Goal: Task Accomplishment & Management: Manage account settings

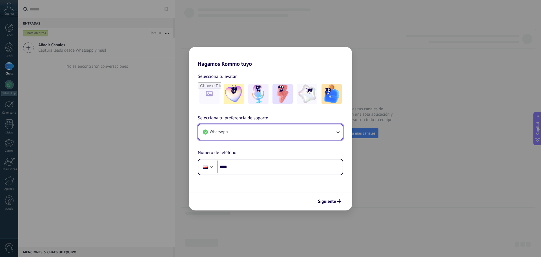
click at [268, 132] on button "WhatsApp" at bounding box center [270, 131] width 144 height 15
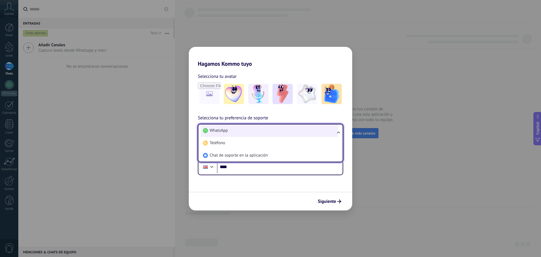
click at [267, 129] on li "WhatsApp" at bounding box center [269, 130] width 137 height 12
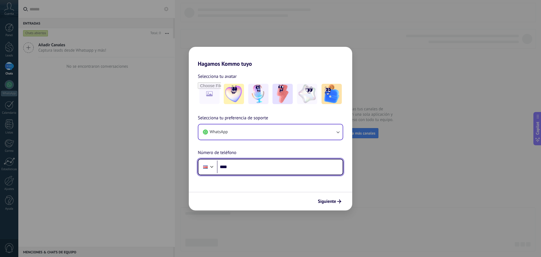
click at [255, 170] on input "****" at bounding box center [280, 166] width 126 height 13
type input "**********"
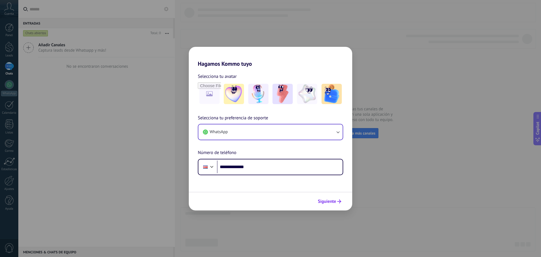
click at [333, 200] on span "Siguiente" at bounding box center [327, 201] width 18 height 4
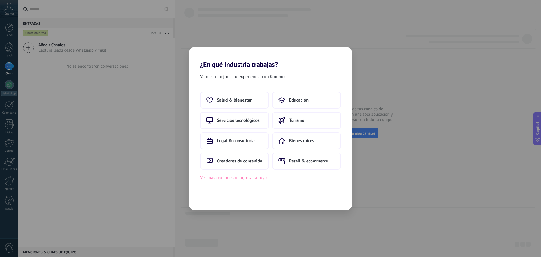
click at [246, 179] on button "Ver más opciones o ingresa la tuya" at bounding box center [233, 177] width 66 height 7
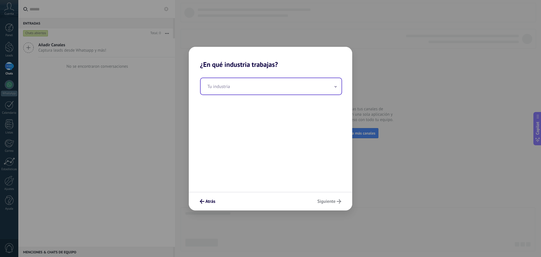
click at [227, 86] on input "text" at bounding box center [271, 86] width 141 height 16
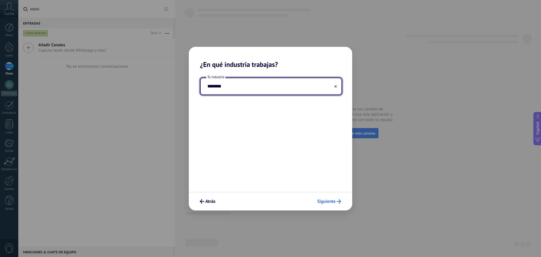
type input "********"
click at [332, 204] on button "Siguiente" at bounding box center [329, 201] width 29 height 10
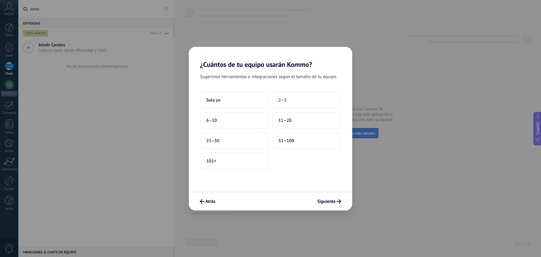
click at [282, 101] on span "2–5" at bounding box center [282, 100] width 8 height 6
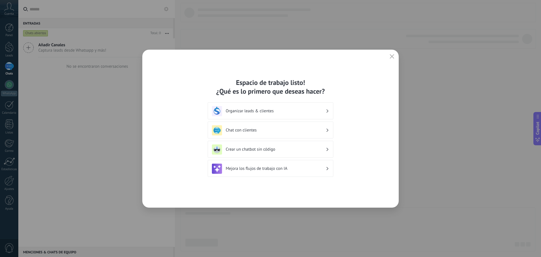
click at [300, 128] on h3 "Chat con clientes" at bounding box center [276, 129] width 100 height 5
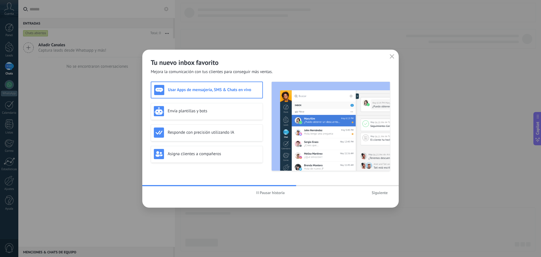
click at [379, 193] on span "Siguiente" at bounding box center [379, 192] width 16 height 4
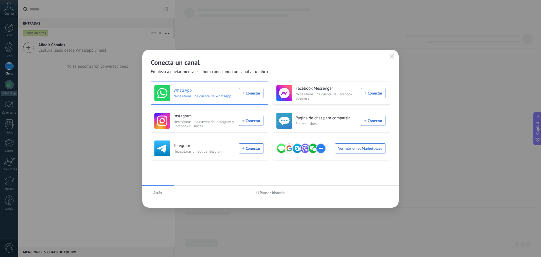
click at [249, 94] on div "WhatsApp Necesitarás una cuenta de WhatsApp Conectar" at bounding box center [208, 93] width 109 height 16
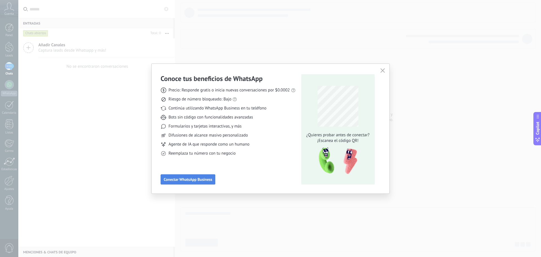
click at [199, 180] on span "Conectar WhatsApp Business" at bounding box center [188, 179] width 48 height 4
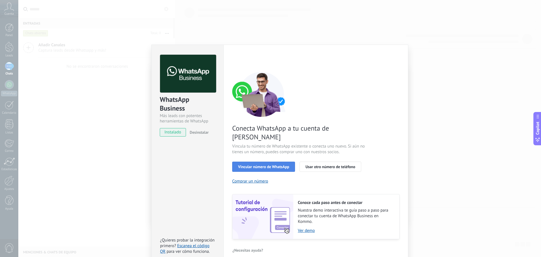
click at [282, 164] on span "Vincular número de WhatsApp" at bounding box center [263, 166] width 51 height 4
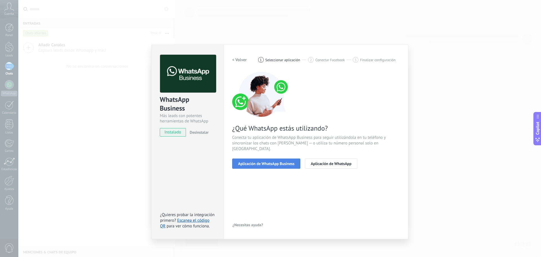
click at [292, 161] on span "Aplicación de WhatsApp Business" at bounding box center [266, 163] width 56 height 4
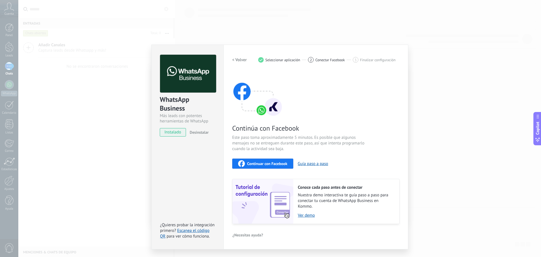
click at [282, 165] on span "Continuar con Facebook" at bounding box center [267, 163] width 40 height 4
click at [271, 164] on span "Continuar con Facebook" at bounding box center [267, 163] width 40 height 4
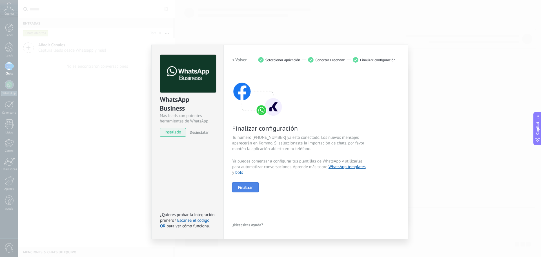
click at [251, 186] on span "Finalizar" at bounding box center [245, 187] width 15 height 4
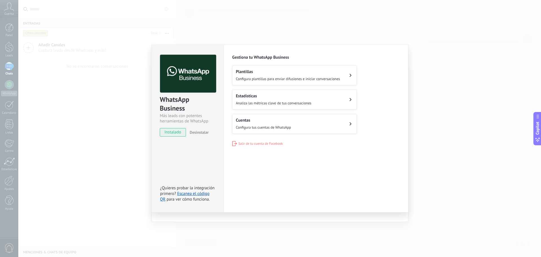
click at [112, 137] on div "WhatsApp Business Más leads con potentes herramientas de WhatsApp instalado Des…" at bounding box center [279, 128] width 522 height 257
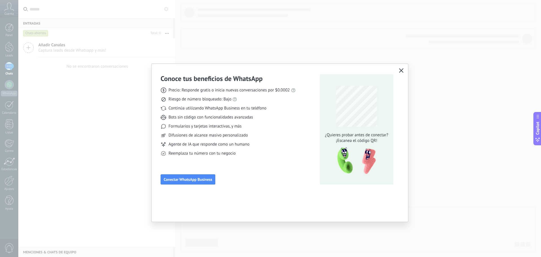
click at [402, 68] on icon "button" at bounding box center [401, 70] width 5 height 5
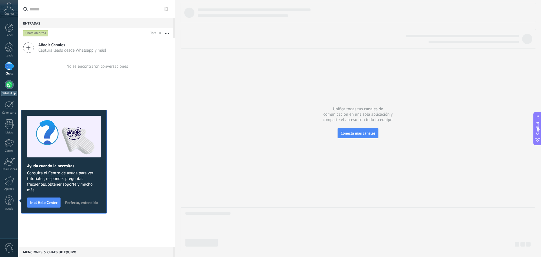
click at [10, 84] on div at bounding box center [9, 84] width 9 height 9
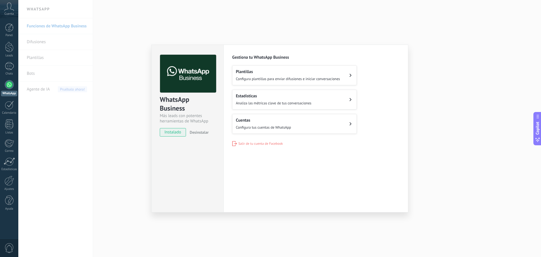
click at [177, 133] on span "instalado" at bounding box center [173, 132] width 26 height 8
click at [318, 79] on span "Configura plantillas para enviar difusiones e iniciar conversaciones" at bounding box center [288, 78] width 104 height 5
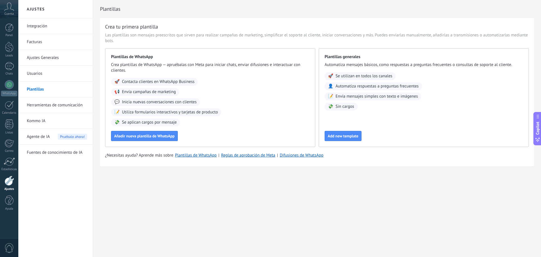
click at [315, 201] on div "Ajustes Integración Facturas Ajustes Generales Usuarios Plantillas Herramientas…" at bounding box center [279, 128] width 522 height 257
drag, startPoint x: 313, startPoint y: 176, endPoint x: 301, endPoint y: 181, distance: 13.4
click at [313, 176] on div "Plantillas Crea tu primera plantilla Las plantillas son mensajes preescritos qu…" at bounding box center [317, 95] width 448 height 190
click at [36, 57] on link "Ajustes Generales" at bounding box center [57, 58] width 60 height 16
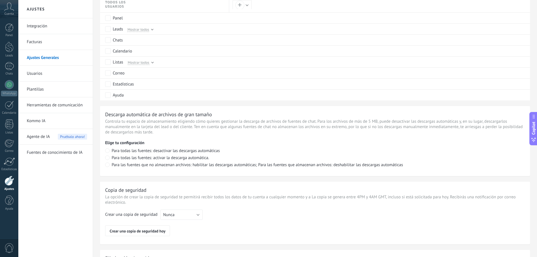
scroll to position [359, 0]
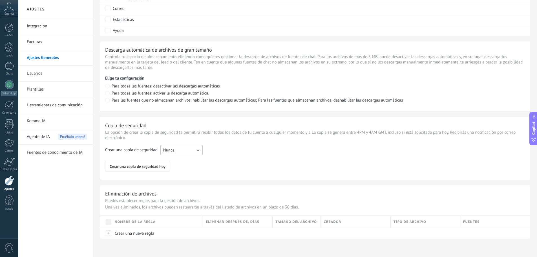
click at [182, 150] on button "Nunca" at bounding box center [181, 150] width 42 height 10
click at [177, 161] on span "Cada semana" at bounding box center [179, 159] width 44 height 5
click at [35, 26] on link "Integración" at bounding box center [57, 26] width 60 height 16
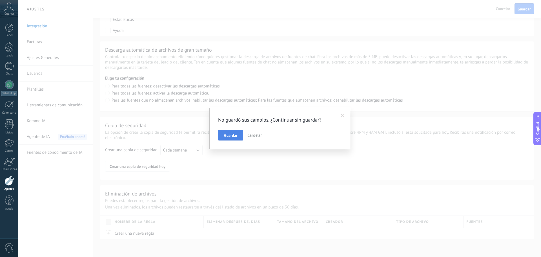
click at [235, 133] on span "Guardar" at bounding box center [230, 135] width 13 height 4
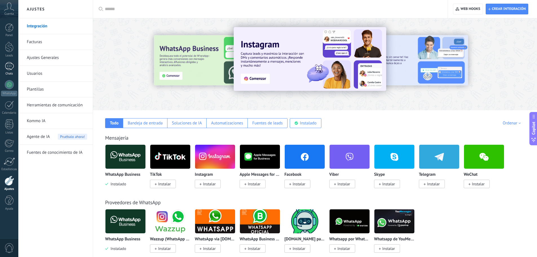
click at [10, 66] on div at bounding box center [9, 66] width 9 height 8
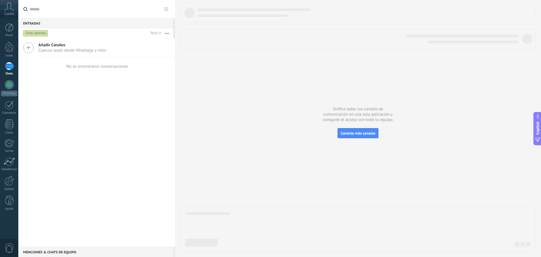
click at [81, 105] on div "Añadir Canales Captura leads desde Whatsapp y más! No se encontraron conversaci…" at bounding box center [96, 142] width 157 height 208
click at [221, 128] on div at bounding box center [358, 127] width 355 height 248
click at [357, 133] on span "Conecta más canales" at bounding box center [357, 132] width 35 height 5
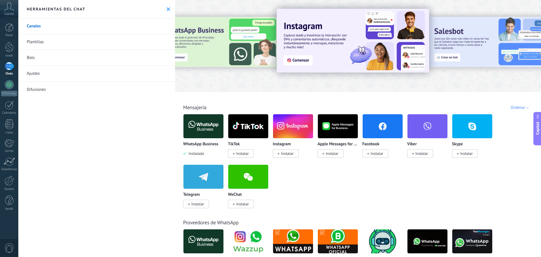
click at [38, 41] on link "Plantillas" at bounding box center [96, 42] width 157 height 16
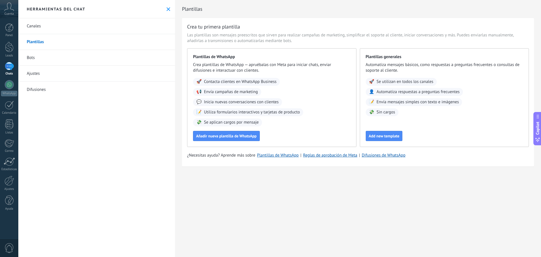
click at [34, 26] on link "Canales" at bounding box center [96, 26] width 157 height 16
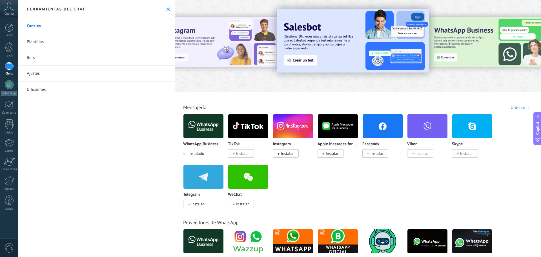
click at [30, 42] on link "Plantillas" at bounding box center [96, 42] width 157 height 16
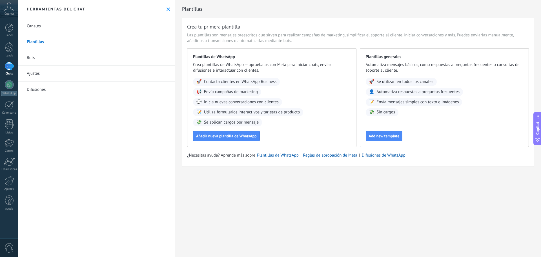
click at [34, 60] on link "Bots" at bounding box center [96, 58] width 157 height 16
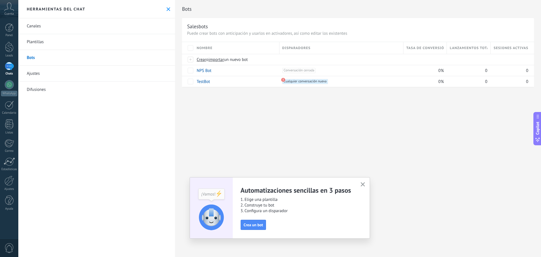
click at [34, 75] on link "Ajustes" at bounding box center [96, 74] width 157 height 16
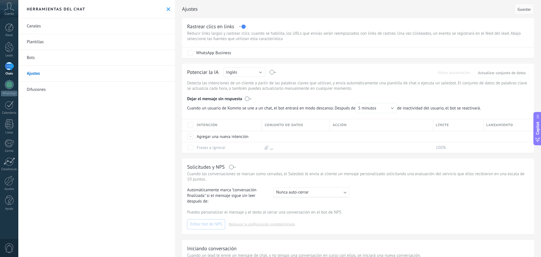
click at [38, 91] on link "Difusiones" at bounding box center [96, 89] width 157 height 16
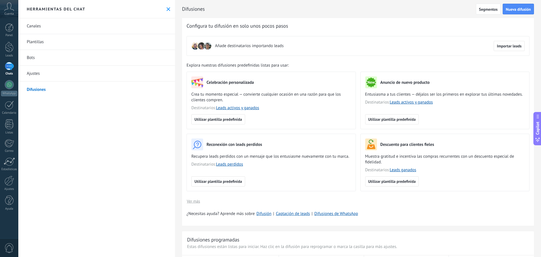
click at [32, 71] on link "Ajustes" at bounding box center [96, 74] width 157 height 16
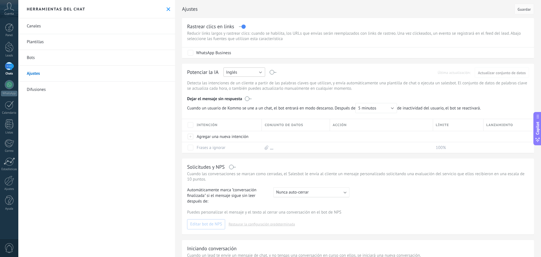
click at [260, 74] on button "Inglés" at bounding box center [244, 71] width 42 height 9
